Goal: Contribute content: Contribute content

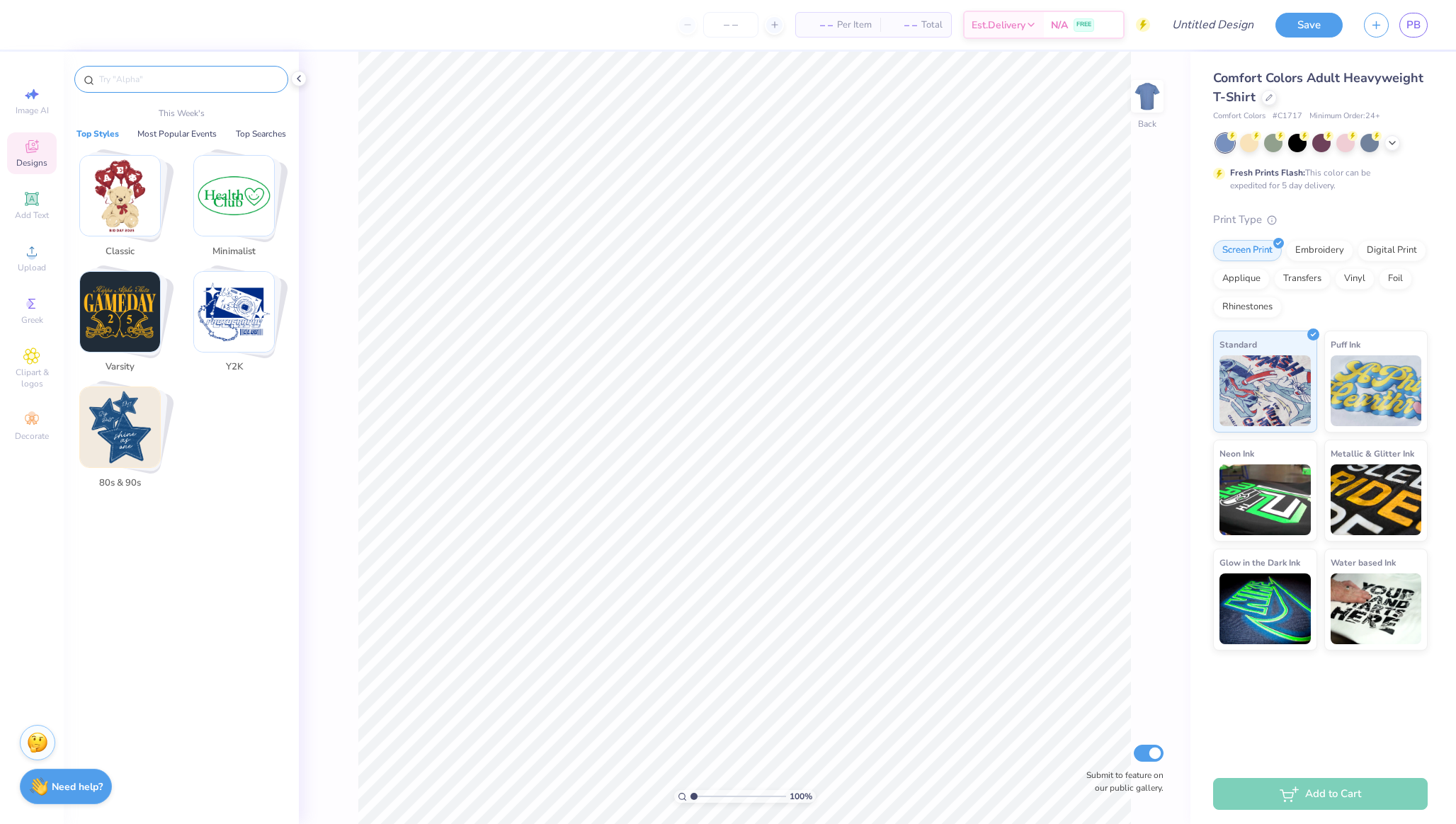
click at [159, 82] on input "text" at bounding box center [188, 79] width 181 height 15
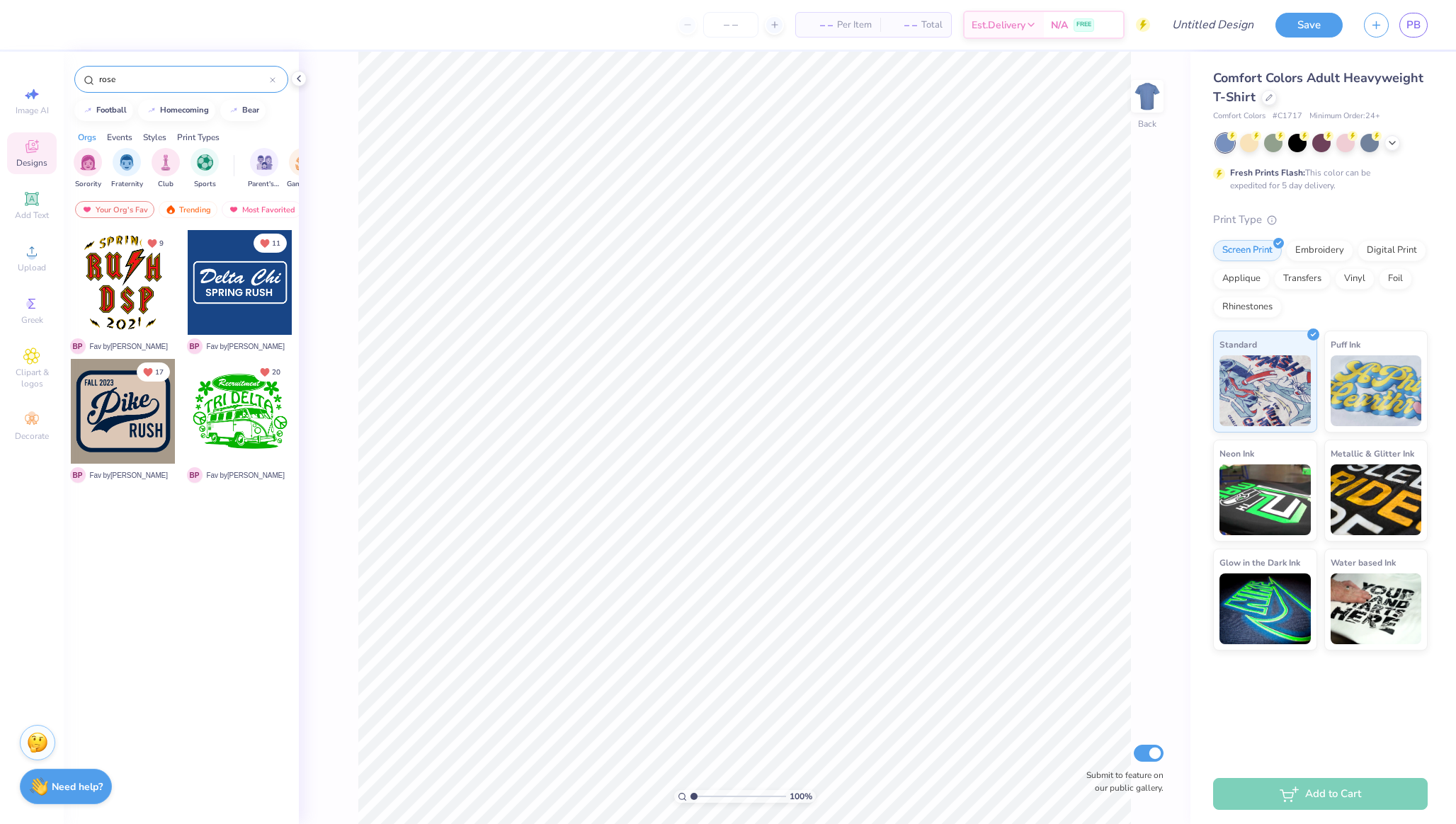
type input "rose"
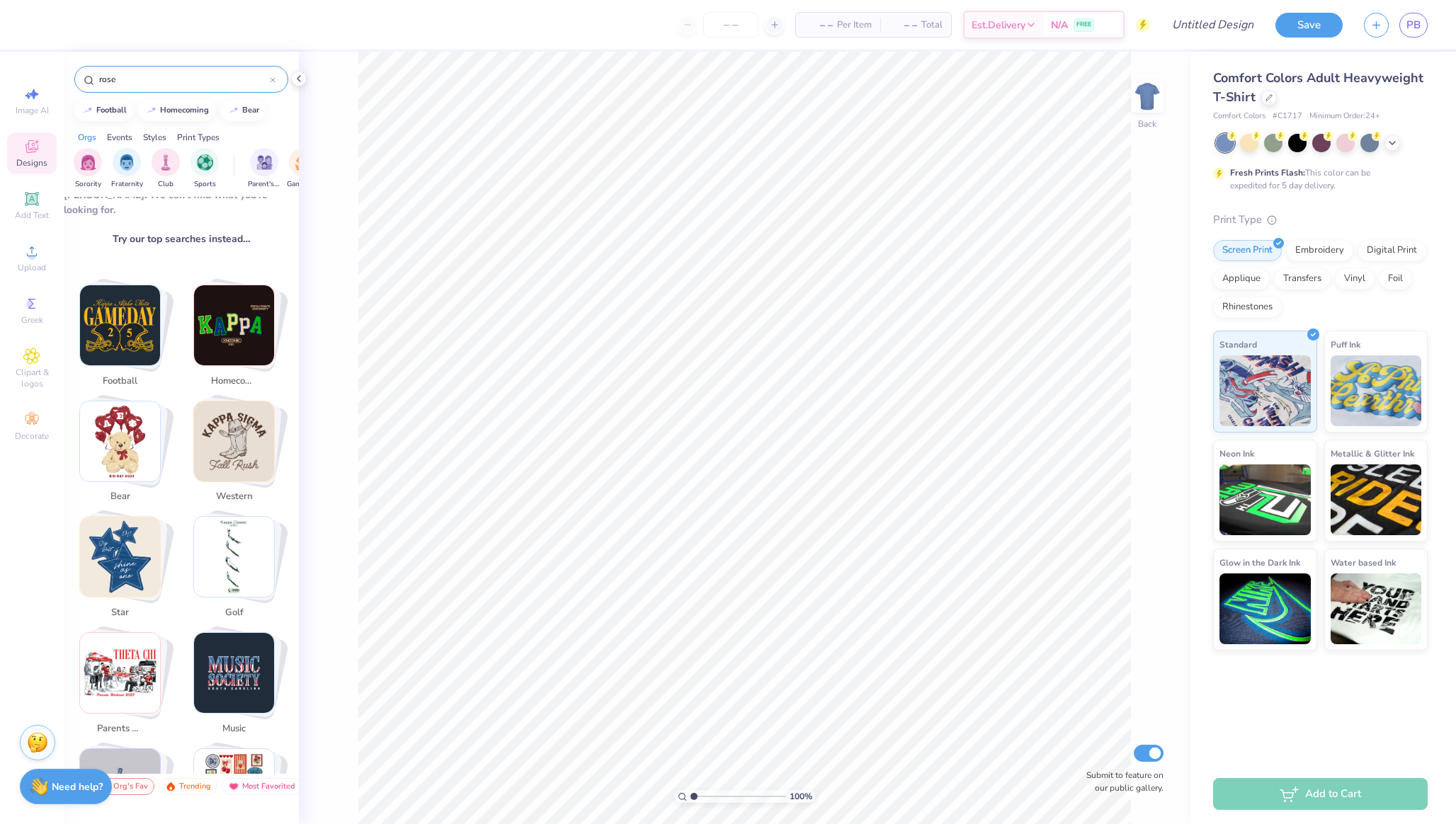
scroll to position [188, 0]
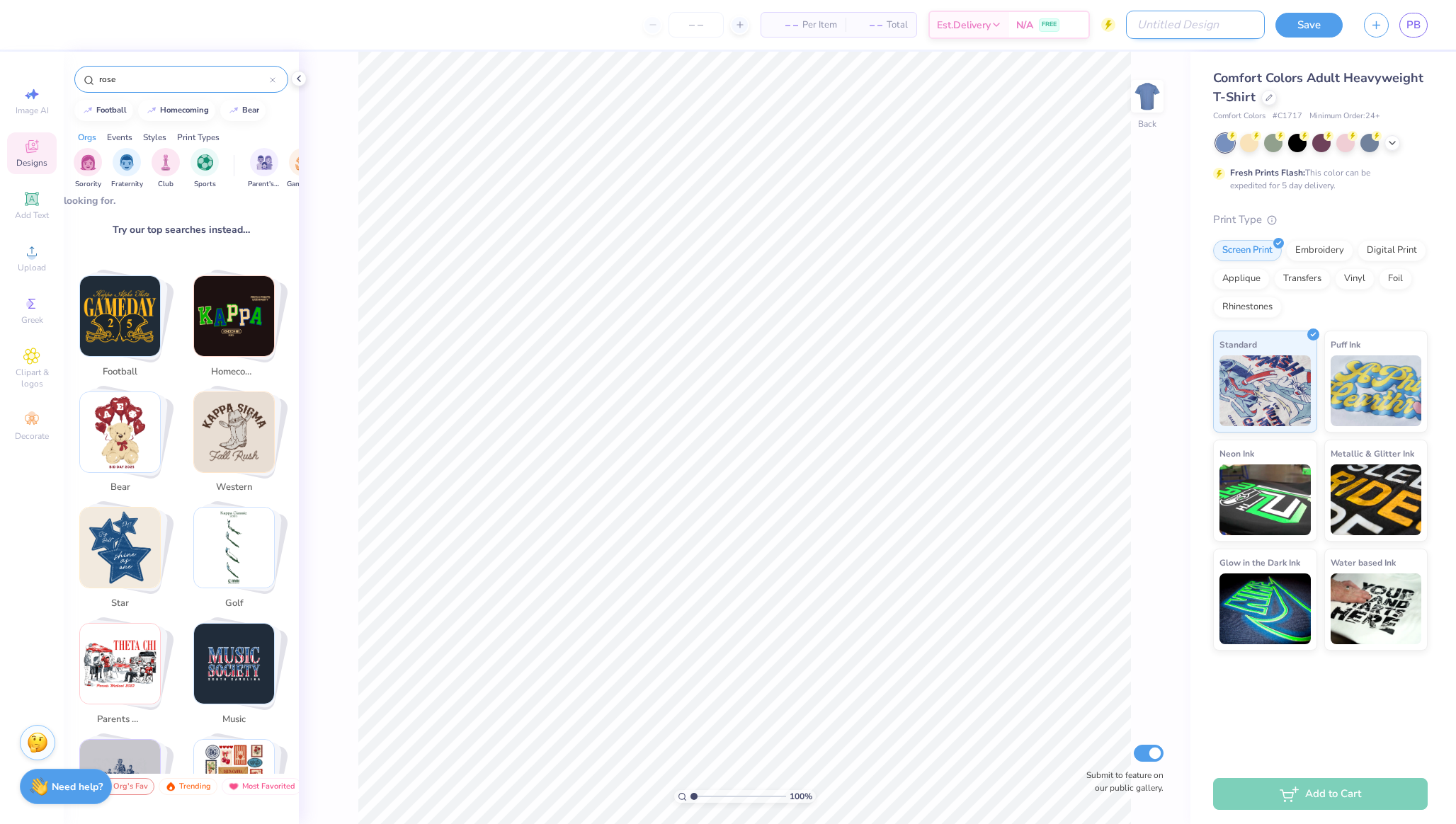
click at [1194, 27] on input "Design Title" at bounding box center [1196, 24] width 139 height 28
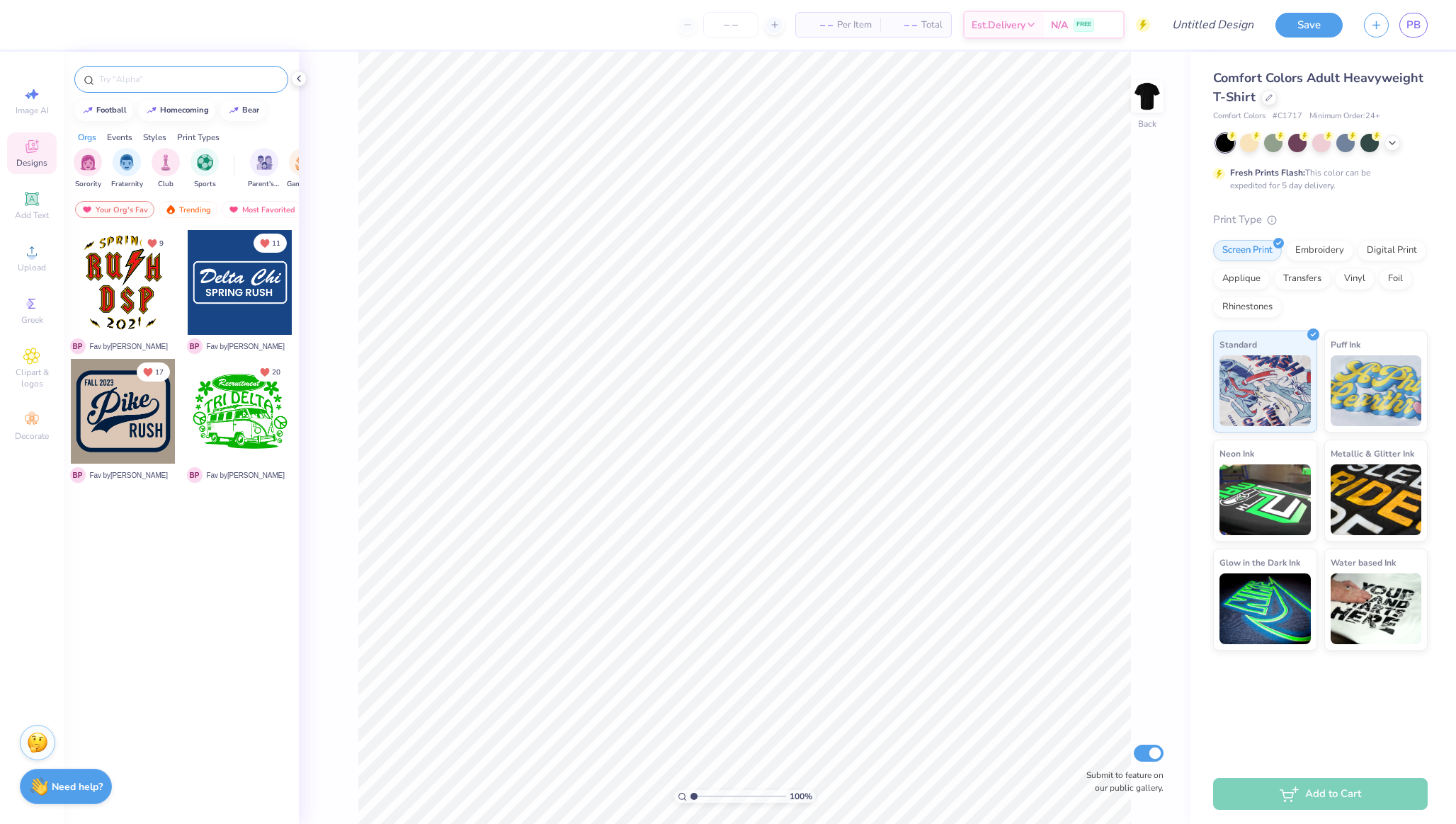
click at [114, 78] on input "text" at bounding box center [188, 79] width 181 height 15
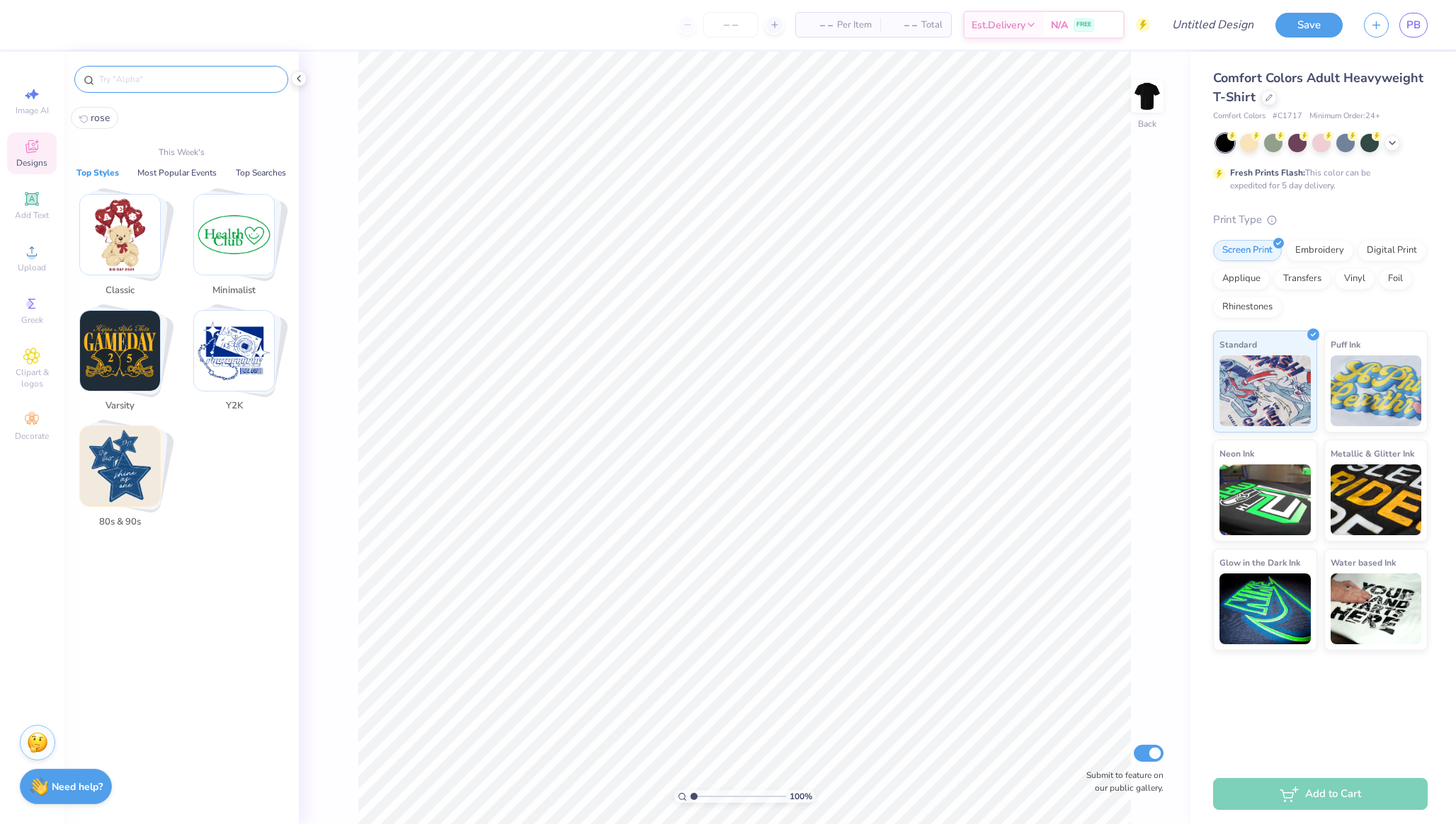
type input "e"
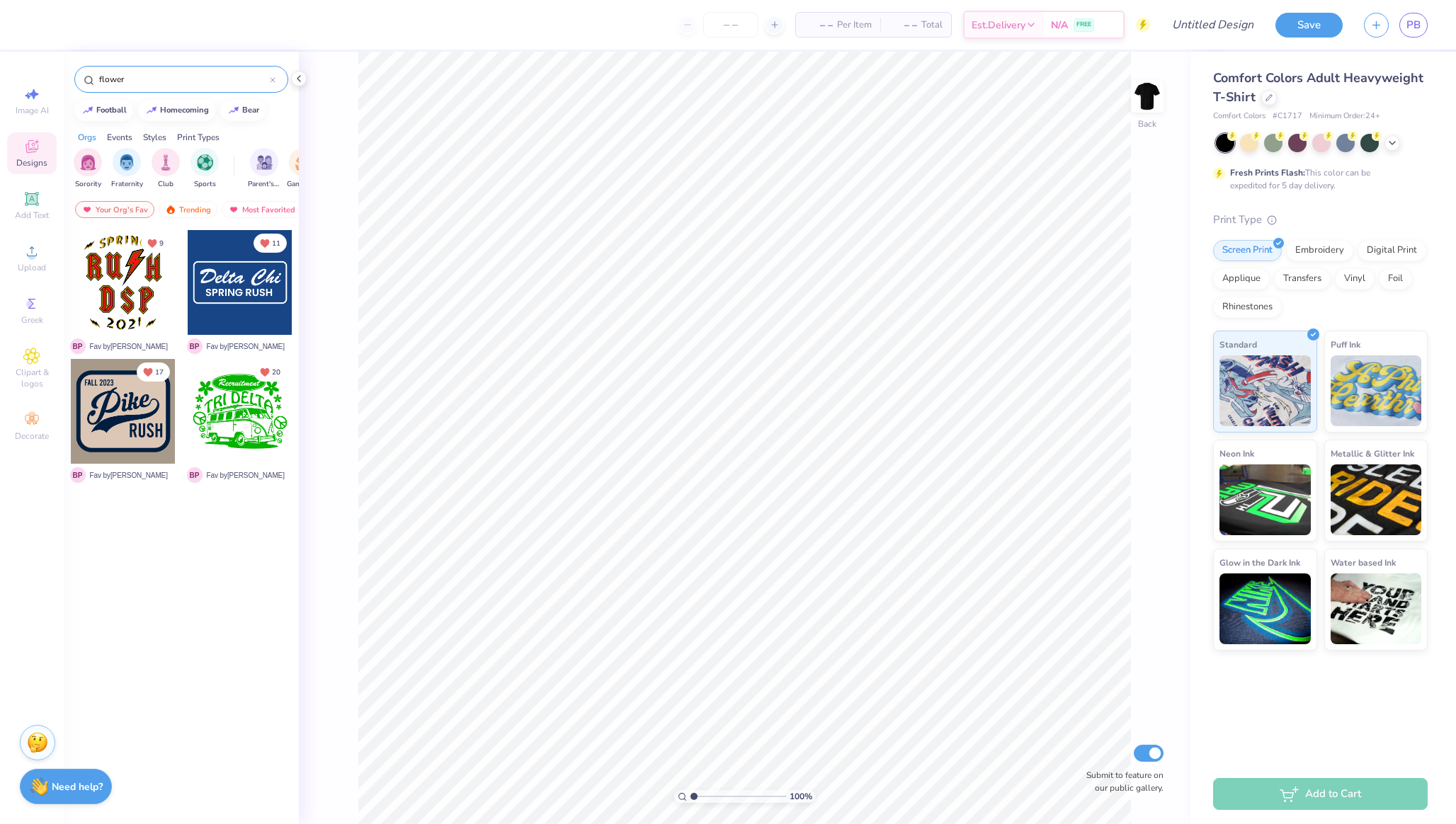
type input "flower"
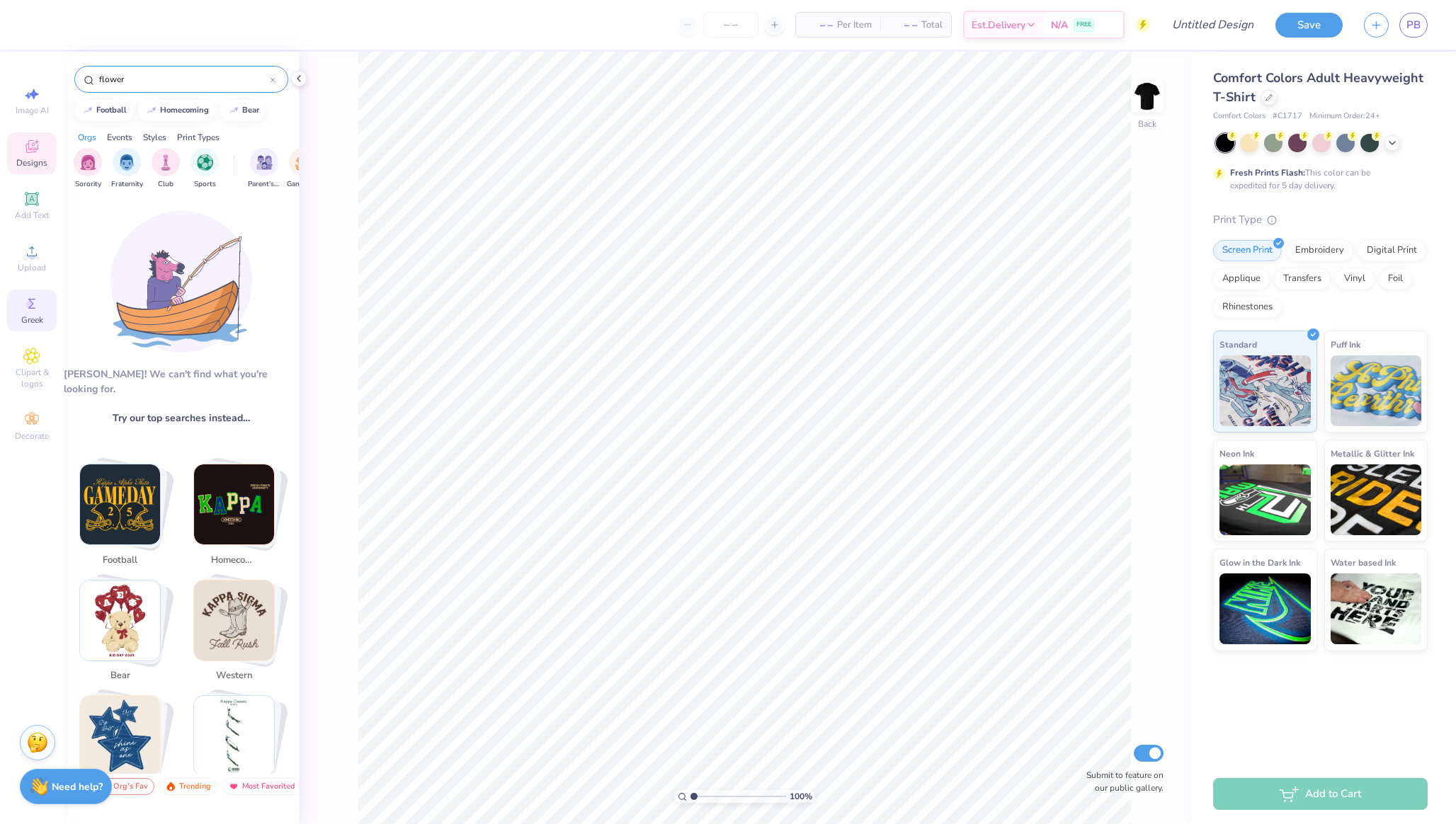
click at [33, 309] on icon at bounding box center [32, 304] width 17 height 17
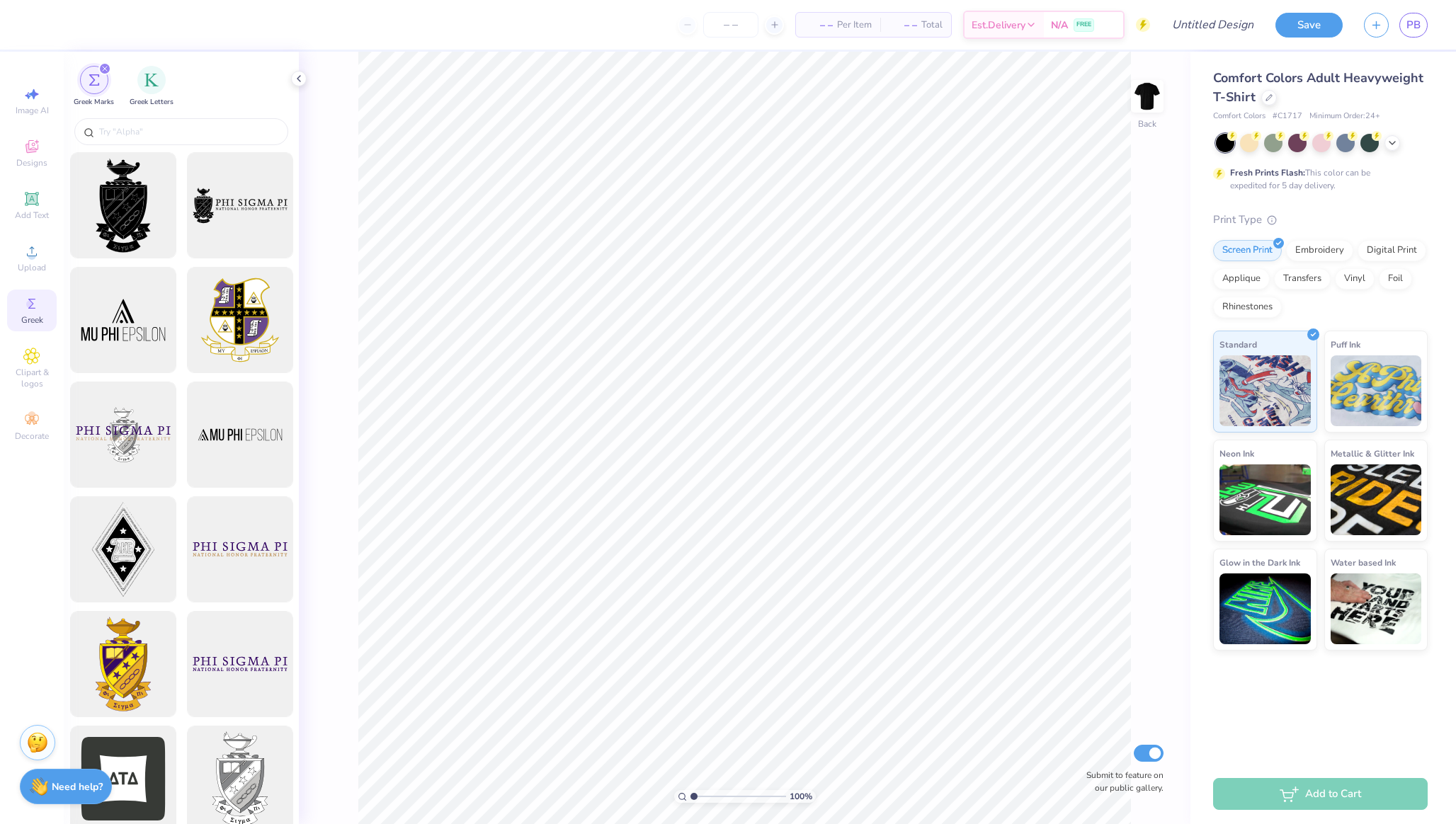
click at [141, 118] on div at bounding box center [181, 133] width 235 height 37
click at [146, 132] on input "text" at bounding box center [188, 132] width 181 height 15
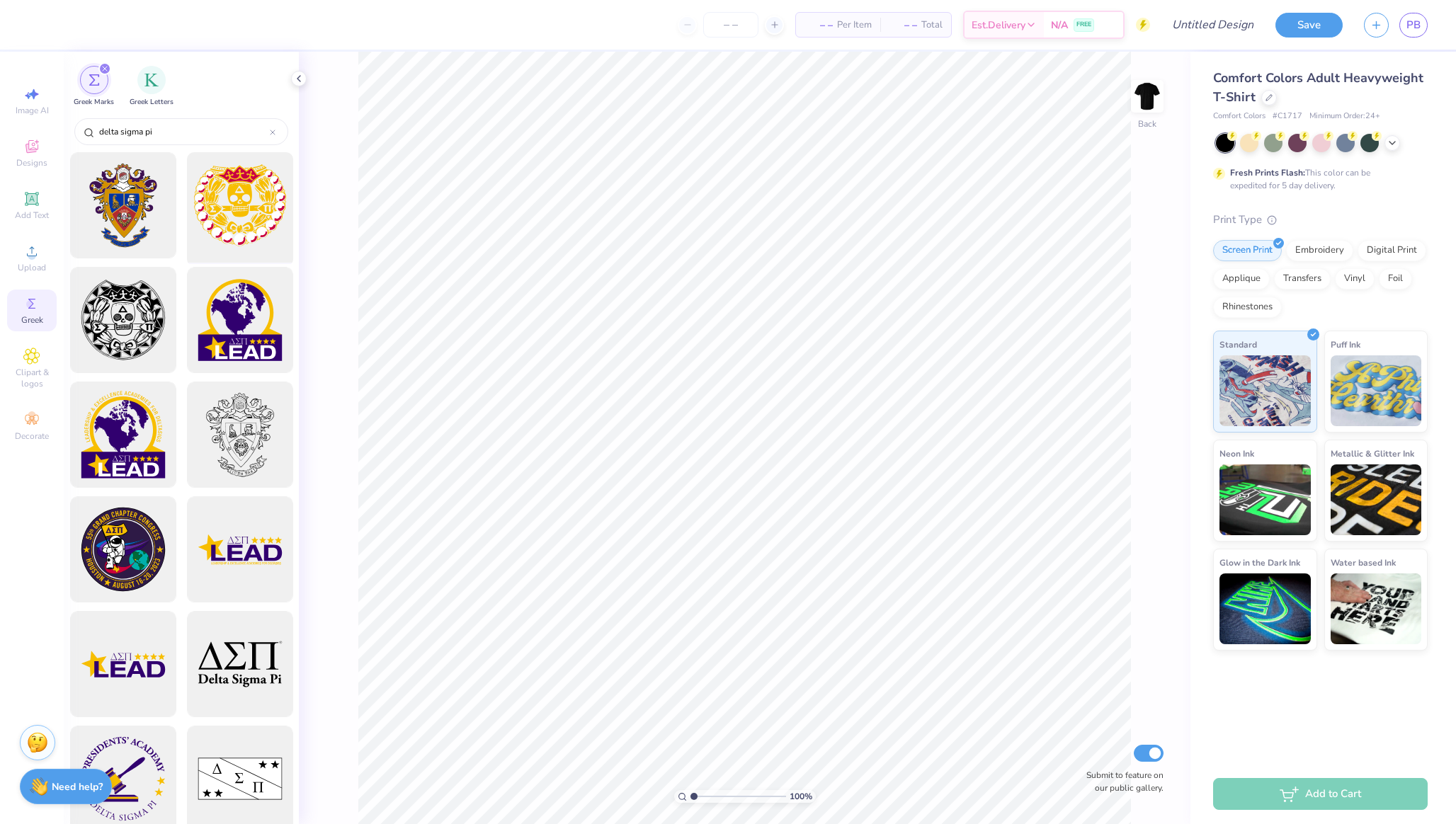
type input "delta sigma pi"
click at [225, 214] on div at bounding box center [239, 205] width 117 height 117
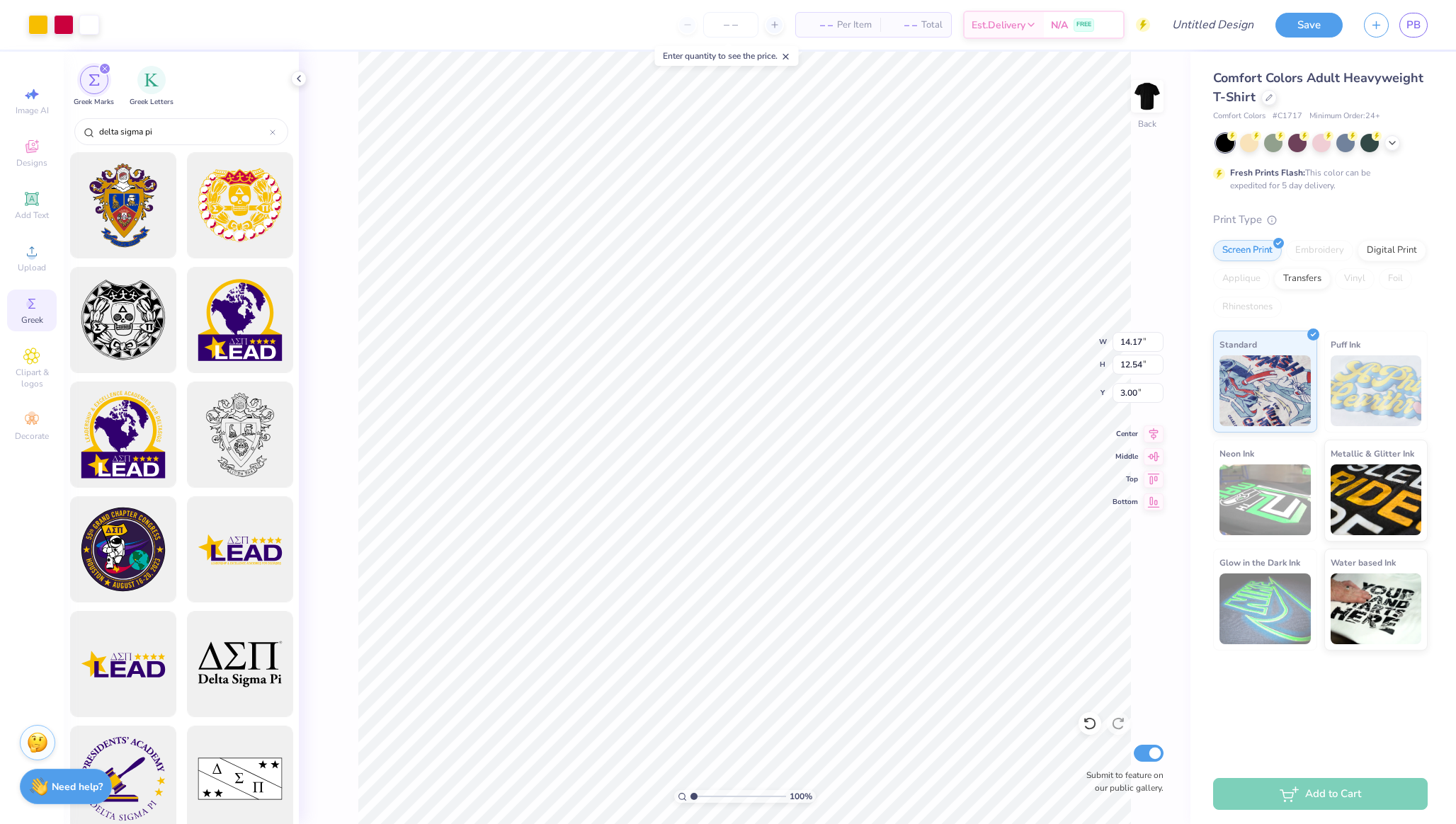
type input "3.52"
type input "3.11"
click at [88, 25] on div at bounding box center [89, 23] width 20 height 20
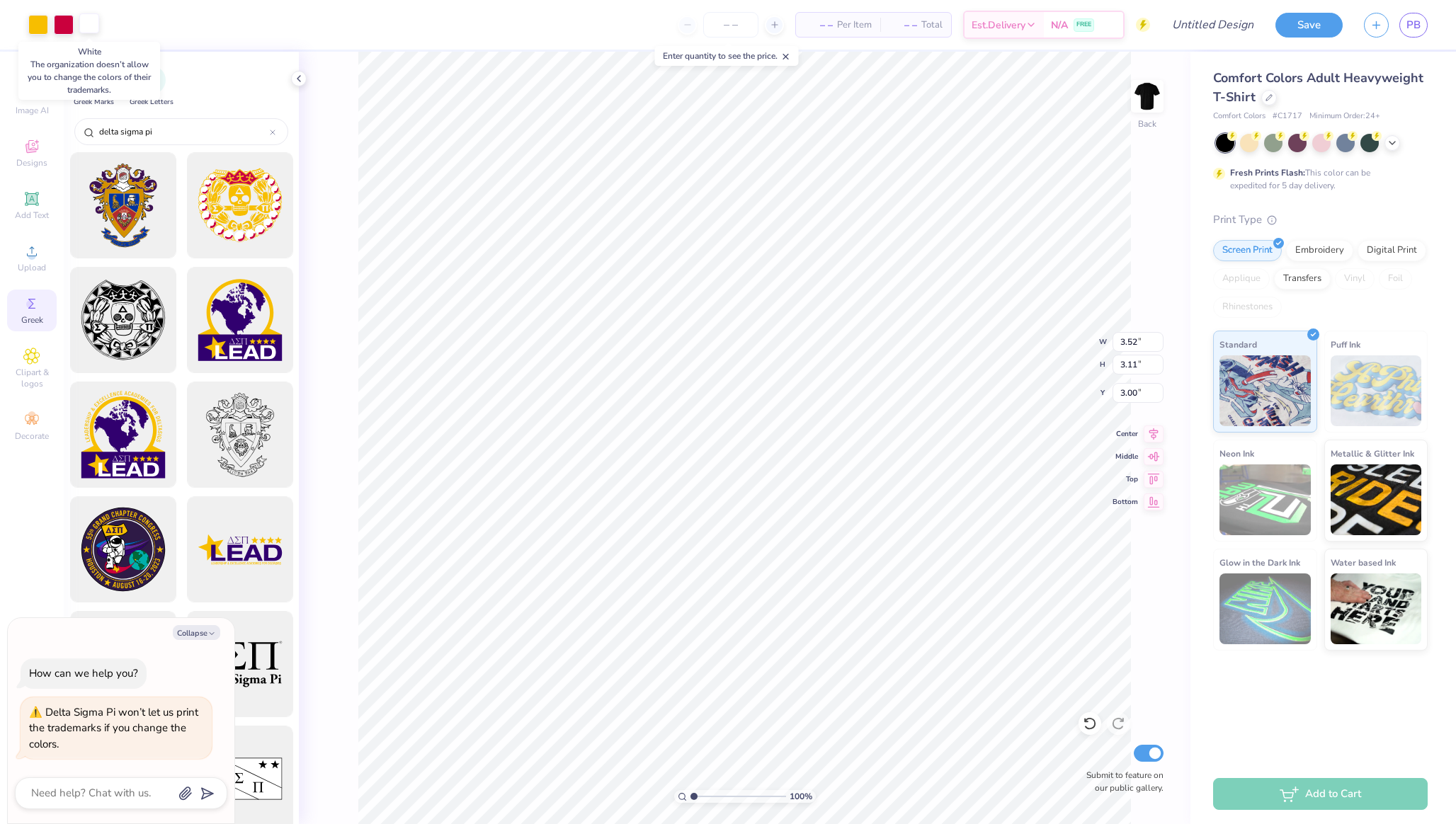
click at [95, 32] on div at bounding box center [89, 23] width 20 height 20
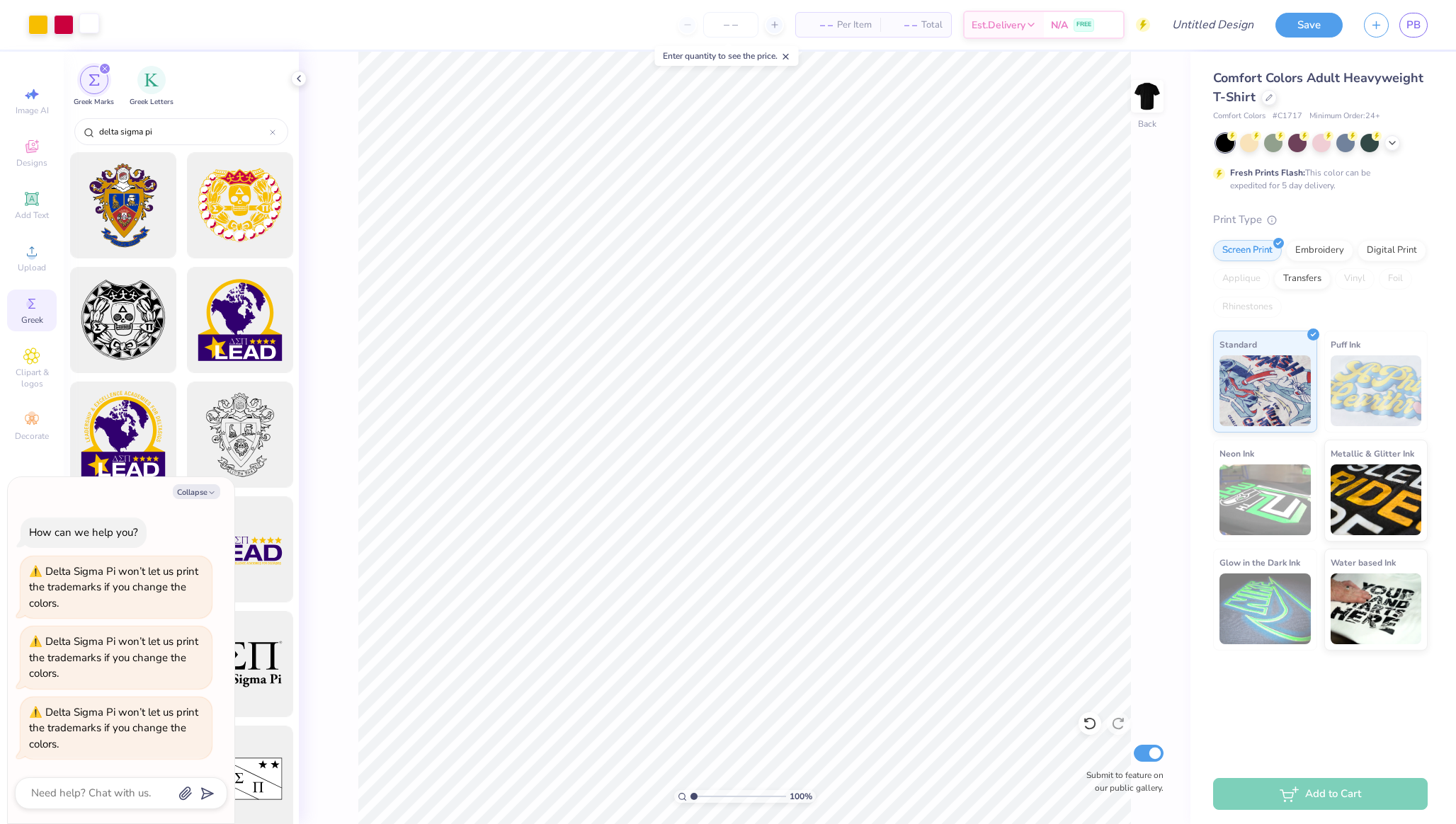
click at [91, 23] on div at bounding box center [89, 23] width 20 height 20
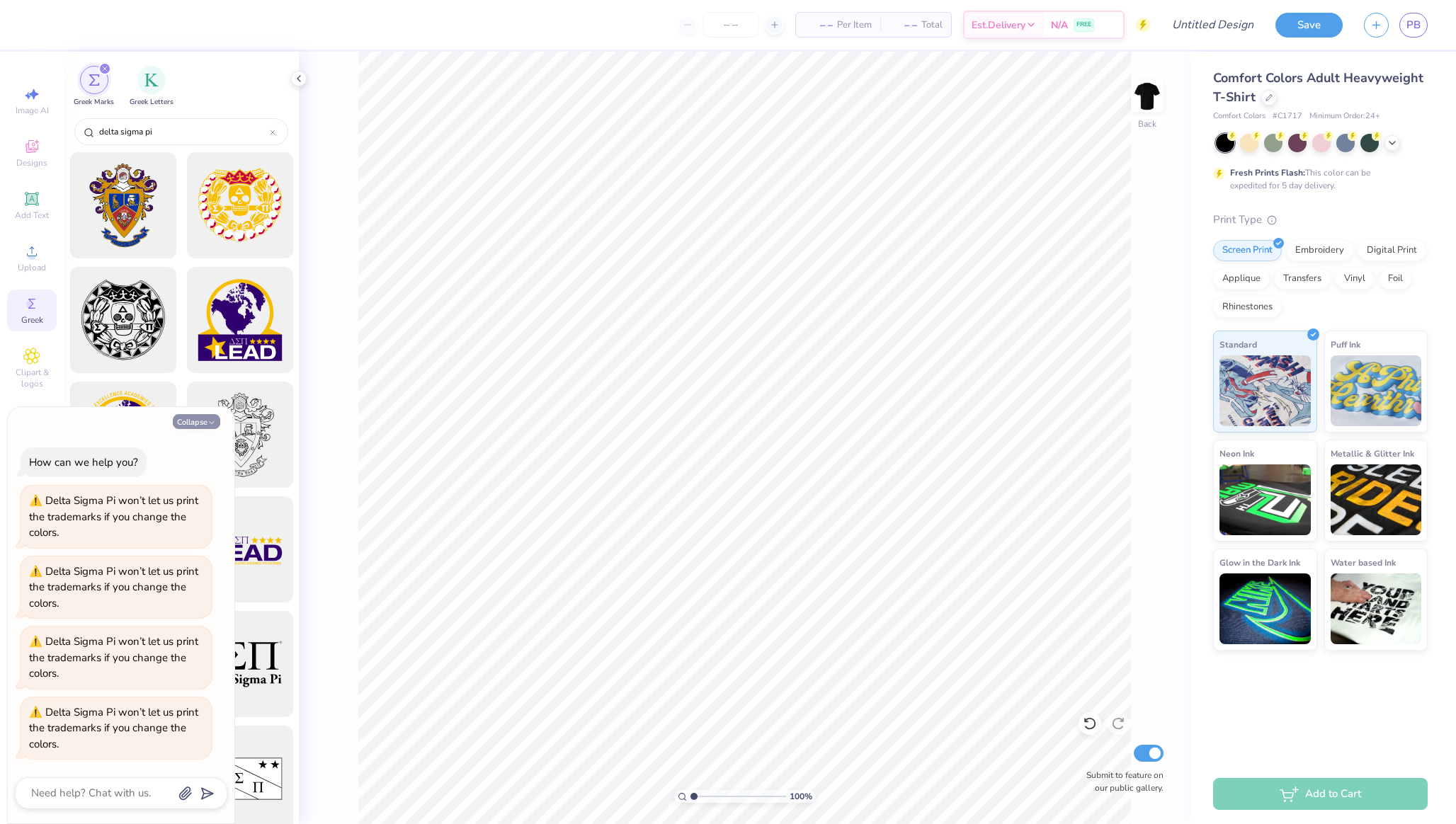
click at [196, 414] on button "Collapse" at bounding box center [196, 422] width 48 height 15
type textarea "x"
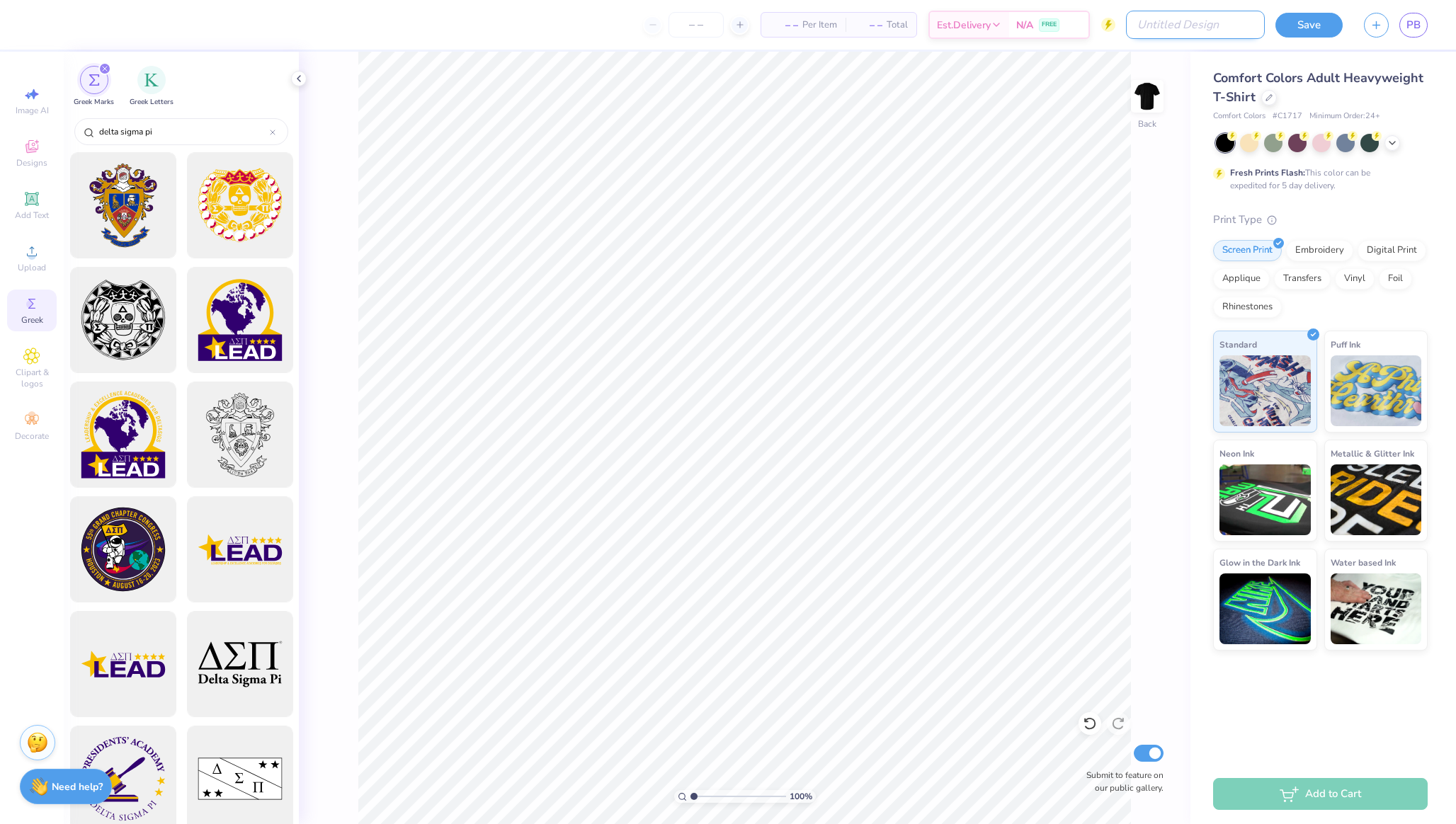
click at [1198, 22] on input "Design Title" at bounding box center [1196, 24] width 139 height 28
type input "rose"
click at [1306, 15] on button "Save" at bounding box center [1309, 23] width 67 height 25
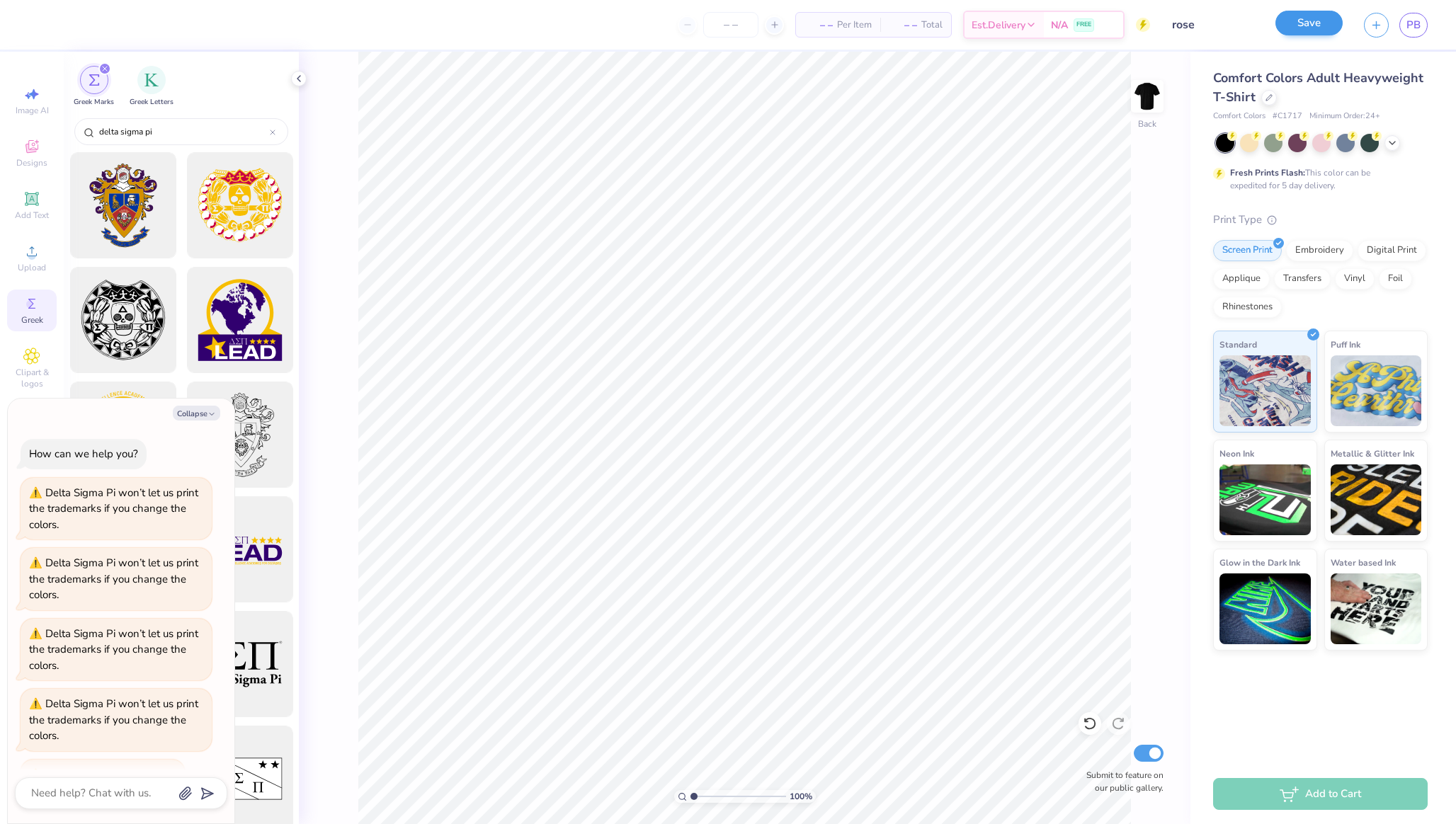
scroll to position [83, 0]
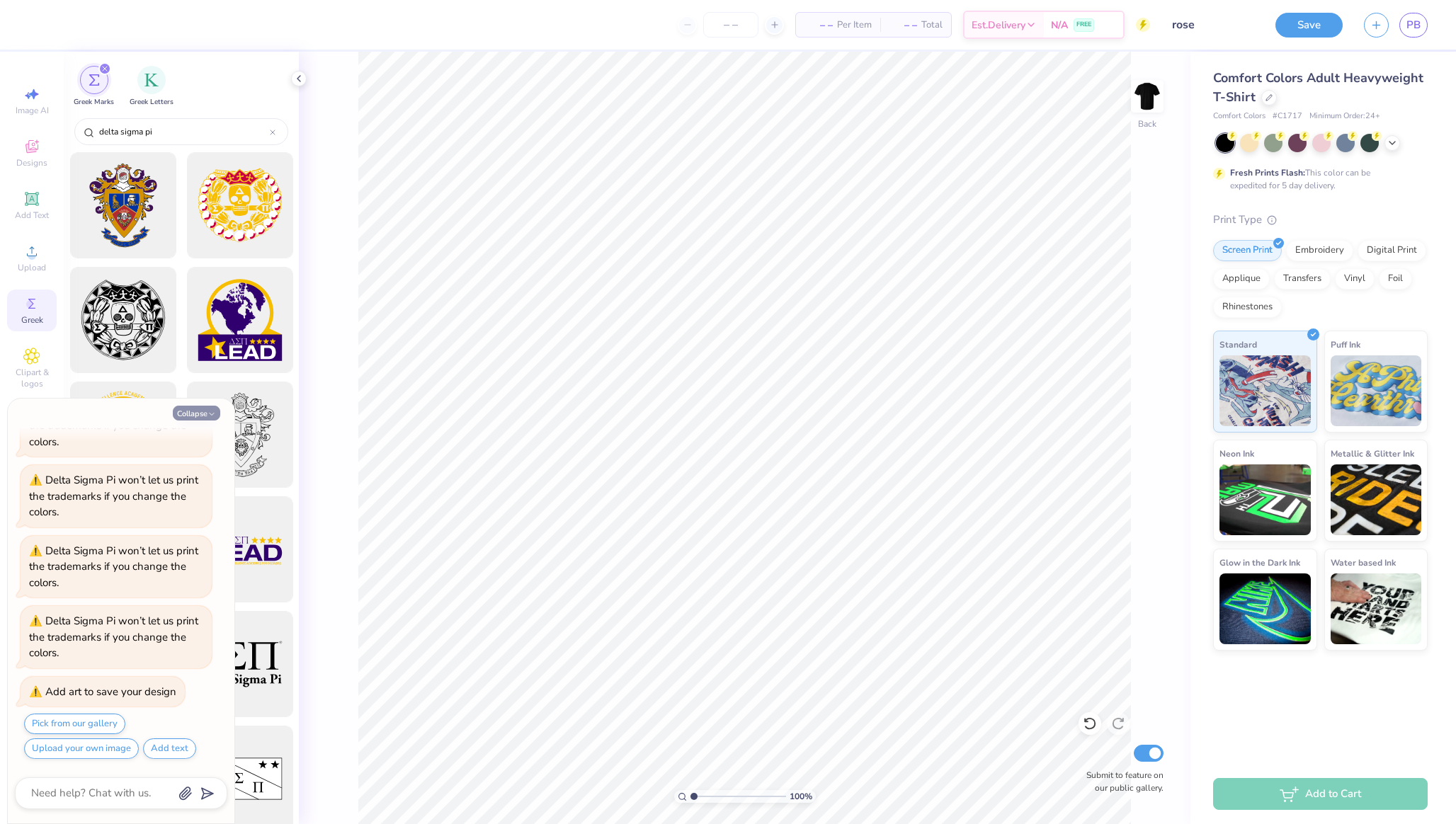
click at [205, 411] on button "Collapse" at bounding box center [196, 413] width 48 height 15
type textarea "x"
